Goal: Use online tool/utility: Utilize a website feature to perform a specific function

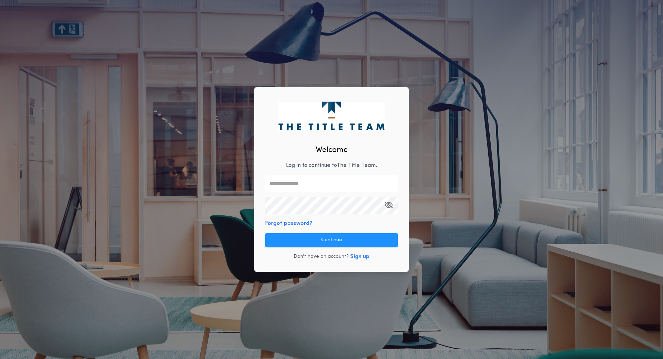
click at [311, 182] on input "text" at bounding box center [331, 183] width 133 height 17
type input "**********"
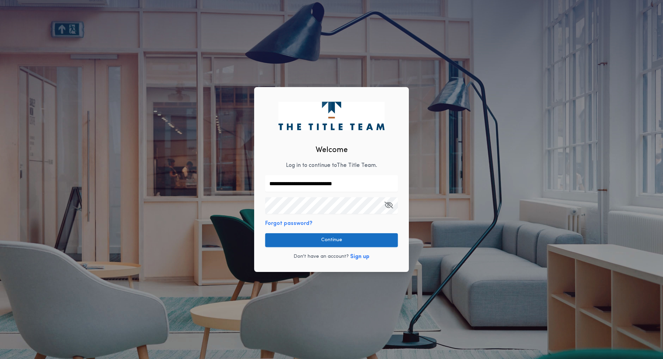
click at [334, 237] on button "Continue" at bounding box center [331, 240] width 133 height 14
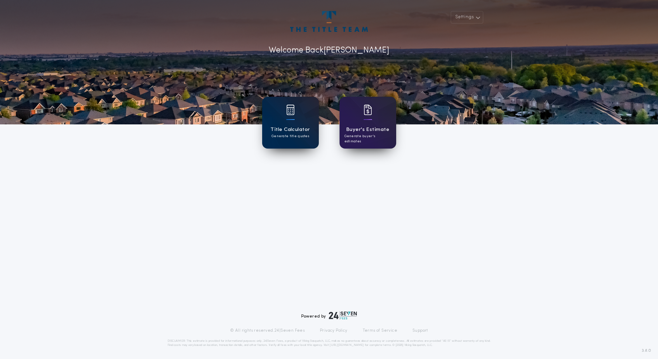
click at [306, 123] on div "Title Calculator Generate title quotes" at bounding box center [290, 123] width 57 height 52
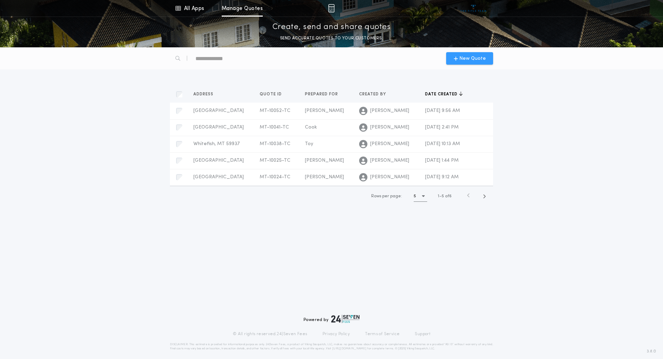
click at [465, 56] on span "New Quote" at bounding box center [472, 58] width 27 height 7
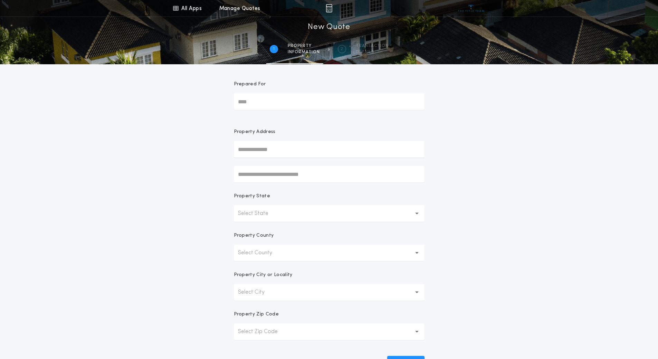
click at [296, 102] on input "Prepared For" at bounding box center [329, 101] width 191 height 17
type input "******"
click at [294, 212] on button "Select State" at bounding box center [329, 213] width 191 height 17
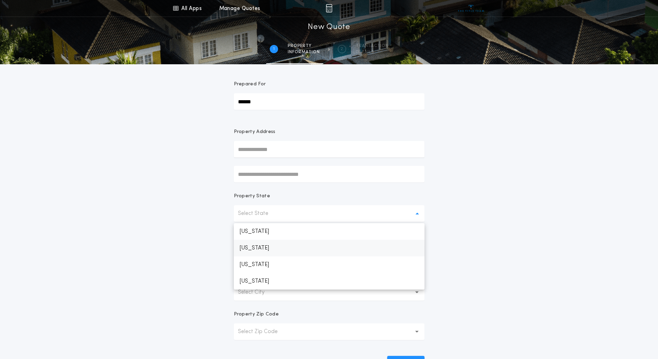
click at [273, 250] on p "[US_STATE]" at bounding box center [329, 248] width 191 height 17
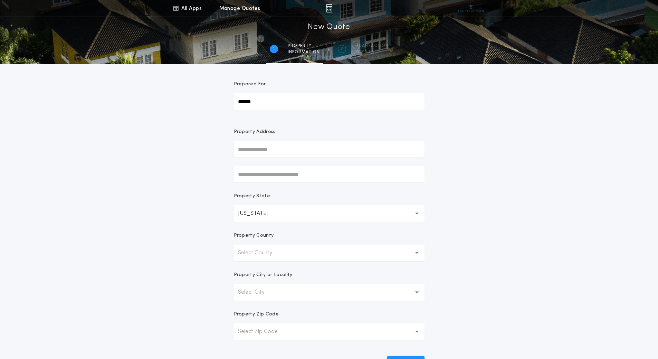
click at [340, 256] on button "Select County" at bounding box center [329, 252] width 191 height 17
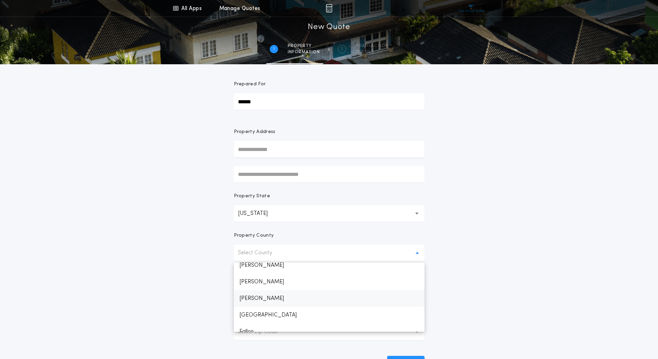
scroll to position [207, 0]
click at [271, 296] on p "Flathead" at bounding box center [329, 295] width 191 height 17
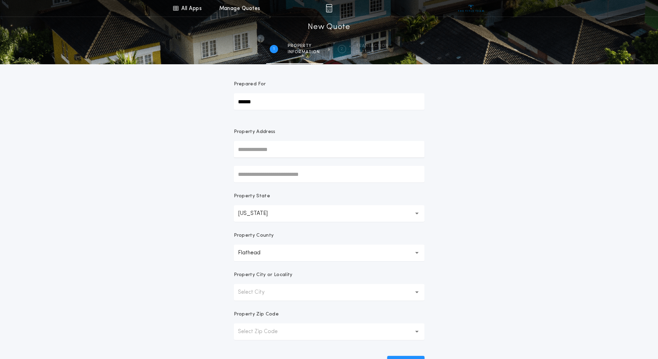
click at [297, 294] on button "Select City" at bounding box center [329, 292] width 191 height 17
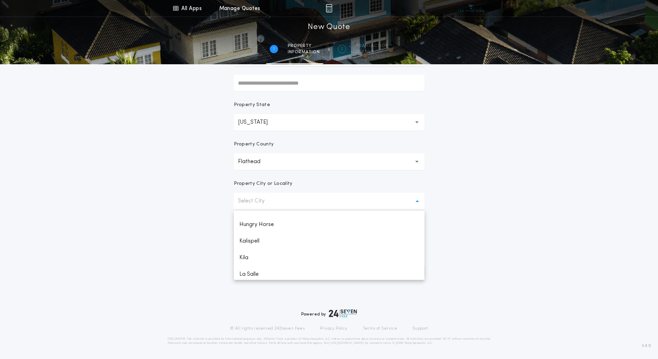
scroll to position [242, 0]
click at [259, 274] on p "Kalispell" at bounding box center [329, 275] width 191 height 17
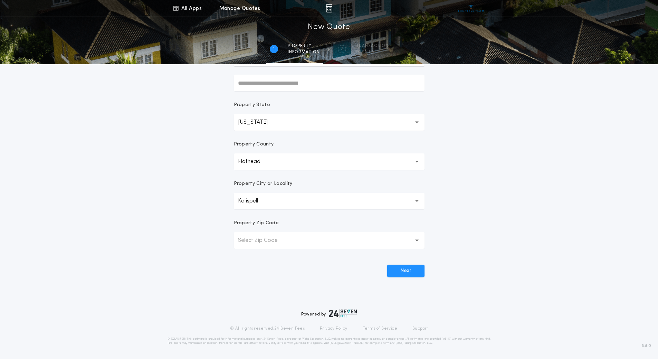
click at [321, 242] on button "Select Zip Code" at bounding box center [329, 240] width 191 height 17
click at [304, 261] on p "59901" at bounding box center [329, 258] width 191 height 17
click at [400, 272] on button "Next" at bounding box center [405, 271] width 37 height 12
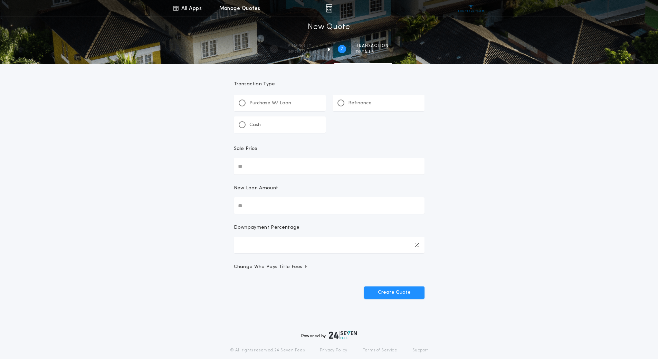
click at [356, 103] on p "Refinance" at bounding box center [359, 103] width 23 height 7
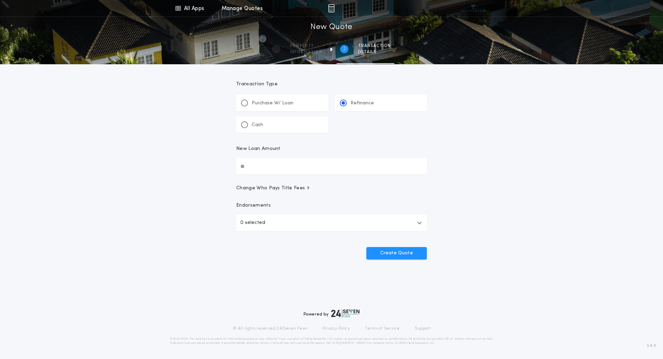
click at [326, 164] on input "New Loan Amount" at bounding box center [331, 166] width 191 height 17
type input "********"
click at [392, 252] on button "Create Quote" at bounding box center [396, 253] width 60 height 12
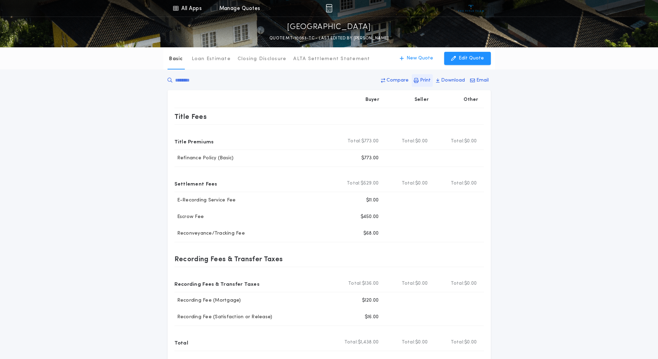
click at [424, 81] on p "Print" at bounding box center [425, 80] width 11 height 7
